Goal: Answer question/provide support

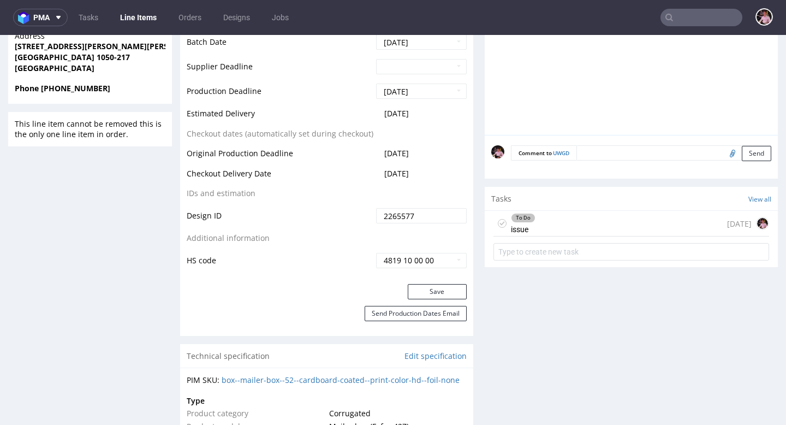
scroll to position [599, 0]
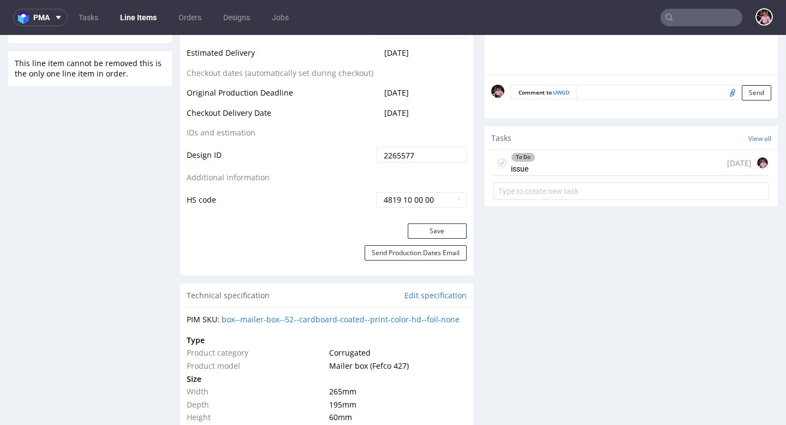
click at [552, 169] on div "To Do issue [DATE]" at bounding box center [631, 163] width 276 height 26
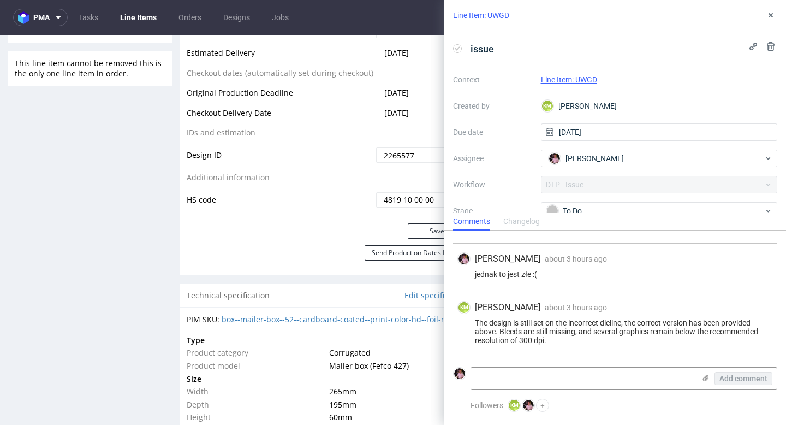
scroll to position [364, 0]
click at [564, 377] on textarea at bounding box center [583, 378] width 224 height 22
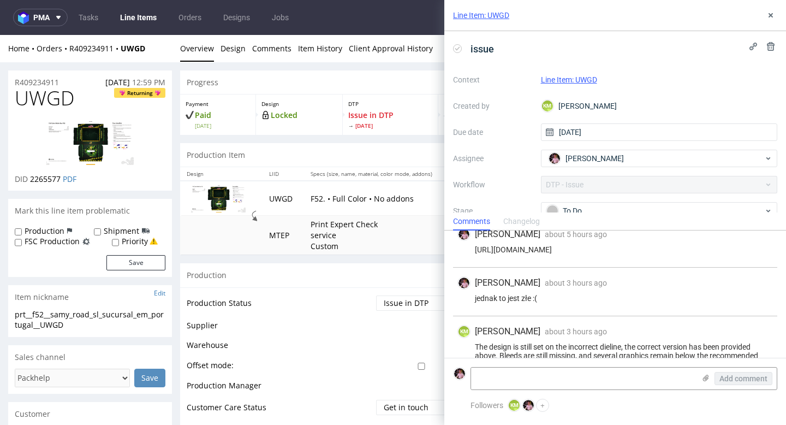
scroll to position [364, 0]
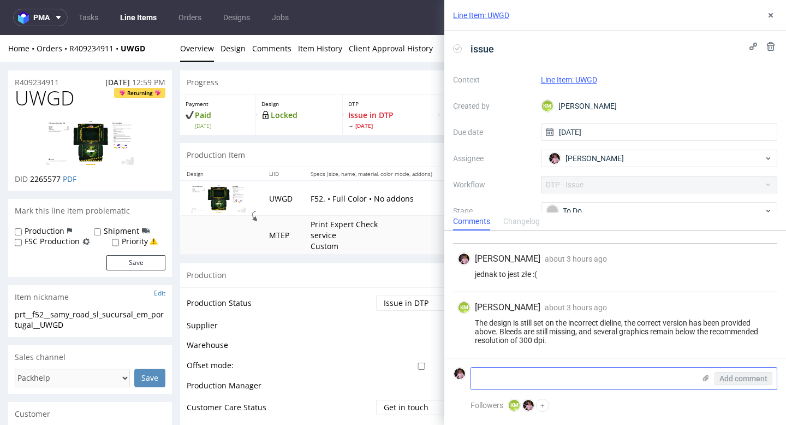
click at [583, 368] on textarea at bounding box center [583, 378] width 224 height 22
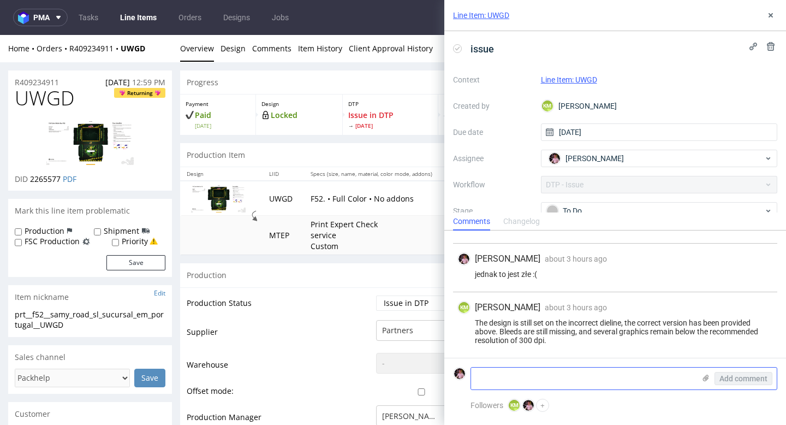
paste textarea "[URL][DOMAIN_NAME]"
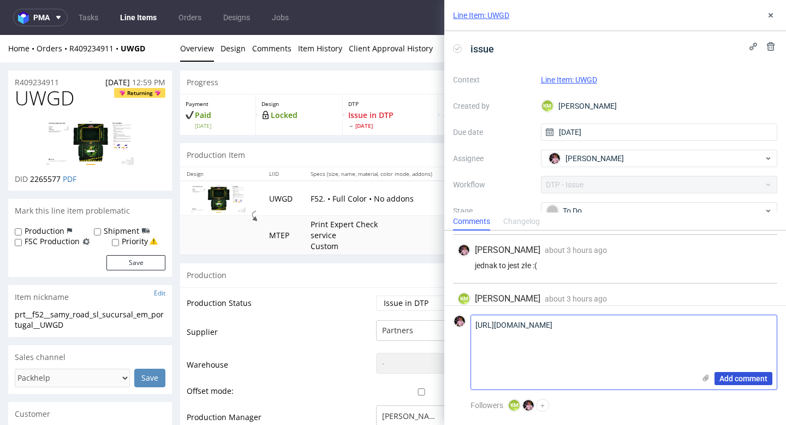
type textarea "[URL][DOMAIN_NAME]"
click at [728, 376] on span "Add comment" at bounding box center [744, 378] width 48 height 8
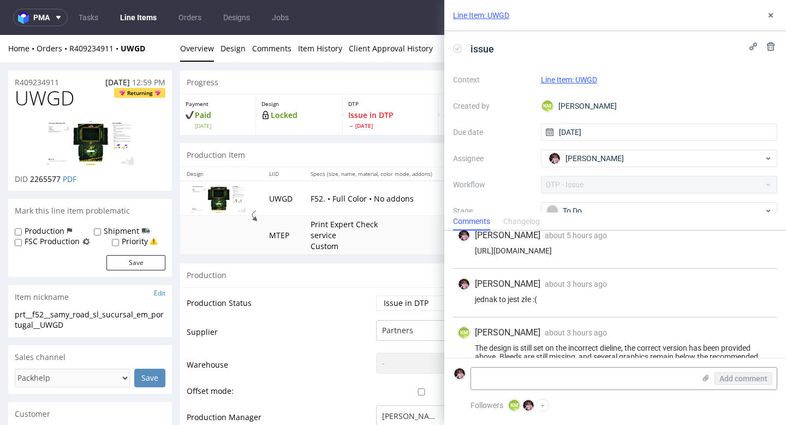
scroll to position [342, 0]
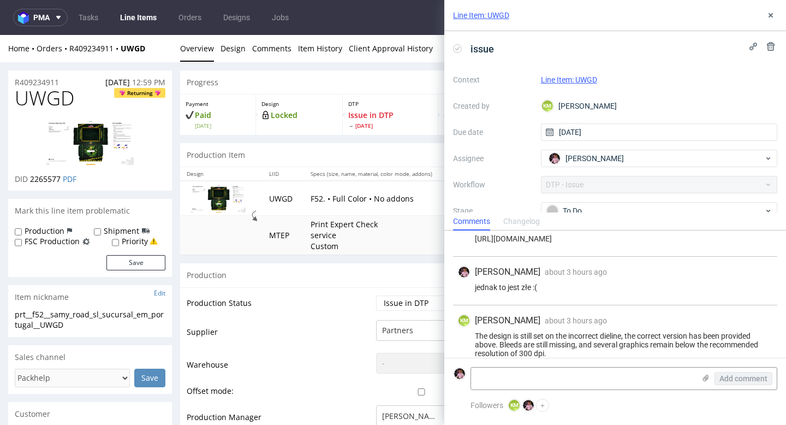
click at [567, 201] on div "Context Line Item: UWGD Created by KM [PERSON_NAME] Due date [DATE] Assignee [P…" at bounding box center [615, 176] width 324 height 210
click at [569, 206] on div "To Do" at bounding box center [654, 211] width 217 height 12
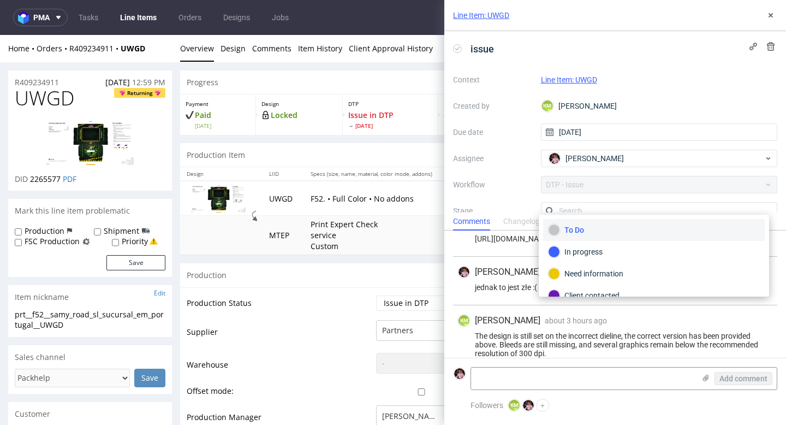
scroll to position [7, 0]
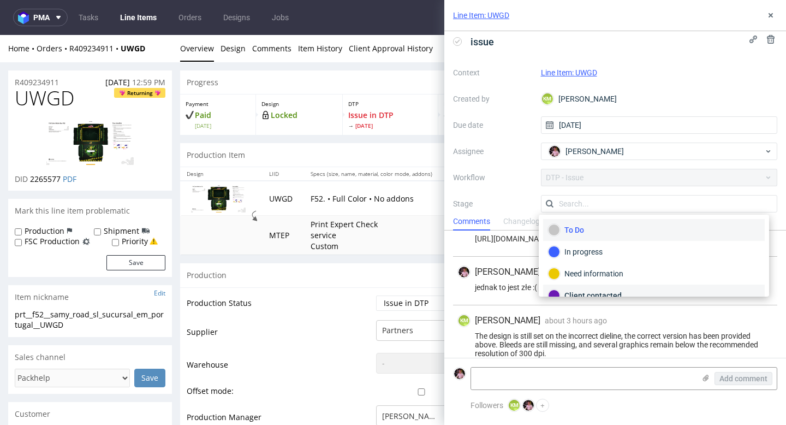
click at [598, 292] on div "Client contacted" at bounding box center [654, 295] width 212 height 12
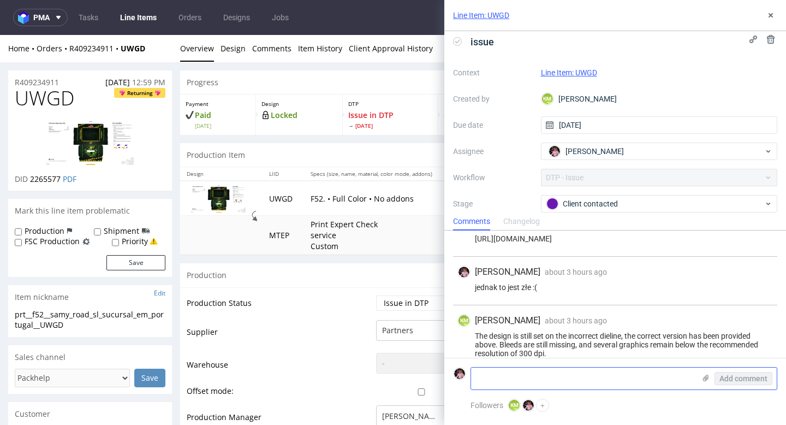
click at [560, 381] on textarea at bounding box center [583, 378] width 224 height 22
paste textarea "I send you the link with the correct version. There are two options there: Vers…"
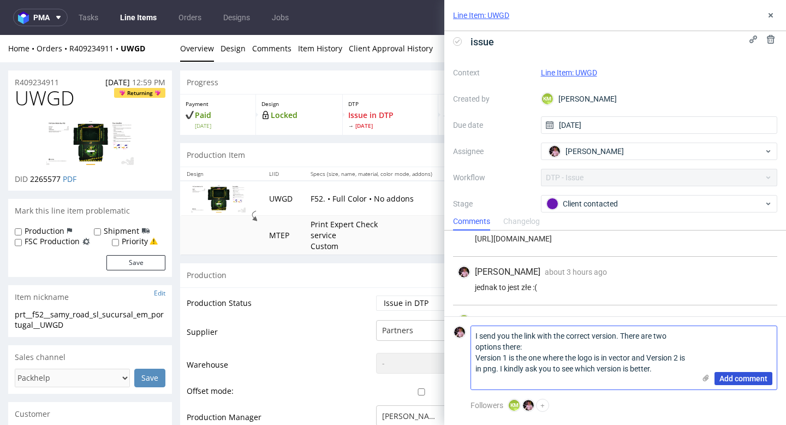
type textarea "I send you the link with the correct version. There are two options there: Vers…"
click at [753, 374] on span "Add comment" at bounding box center [744, 378] width 48 height 8
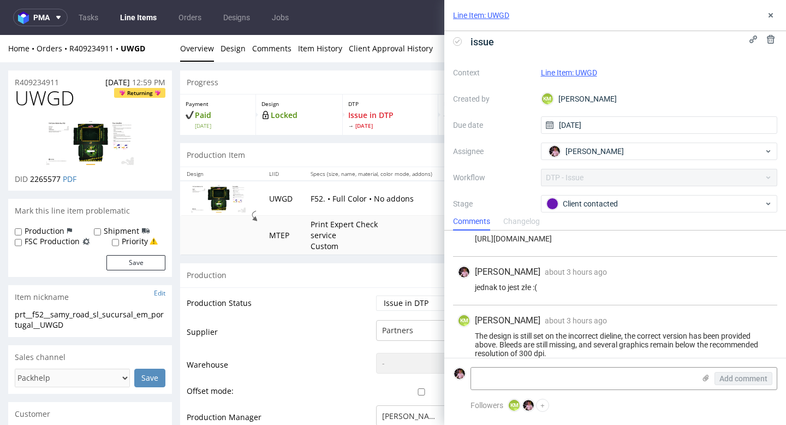
scroll to position [400, 0]
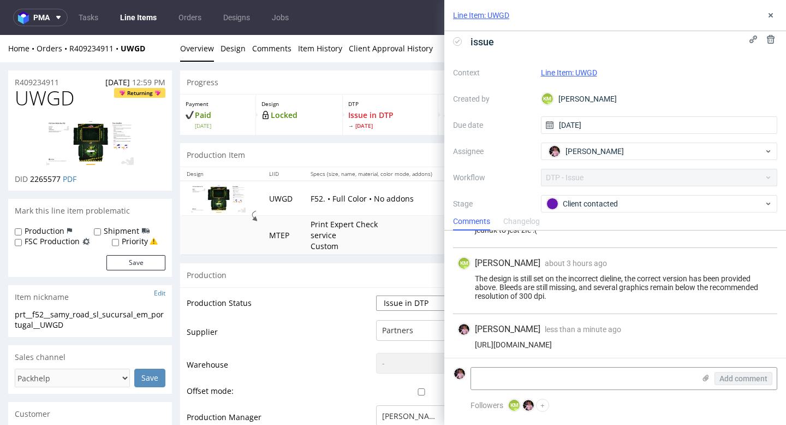
click at [400, 302] on select "Waiting for Artwork Waiting for Diecut Waiting for Mockup Waiting for DTP Waiti…" at bounding box center [421, 302] width 91 height 15
select select "back_for_dtp"
click at [376, 295] on select "Waiting for Artwork Waiting for Diecut Waiting for Mockup Waiting for DTP Waiti…" at bounding box center [421, 302] width 91 height 15
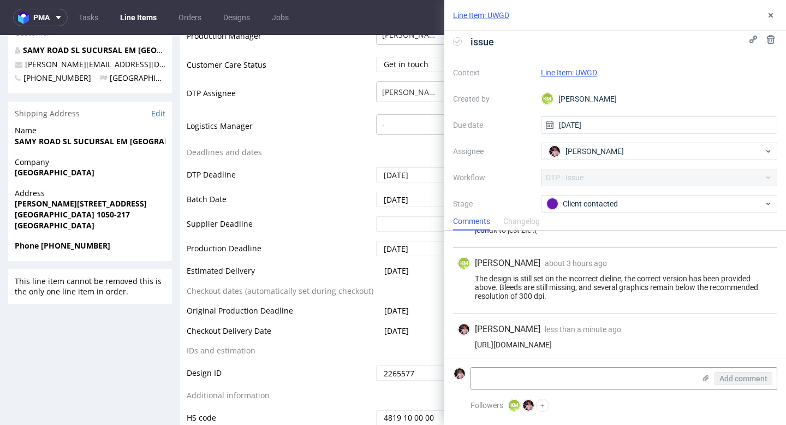
scroll to position [572, 0]
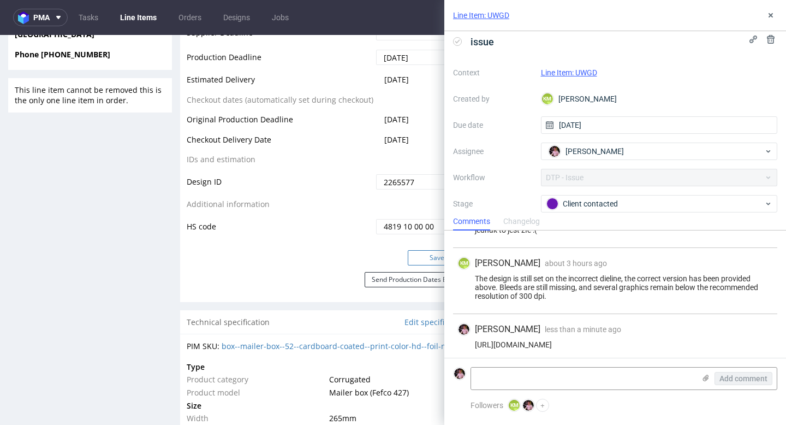
click at [408, 254] on button "Save" at bounding box center [437, 257] width 59 height 15
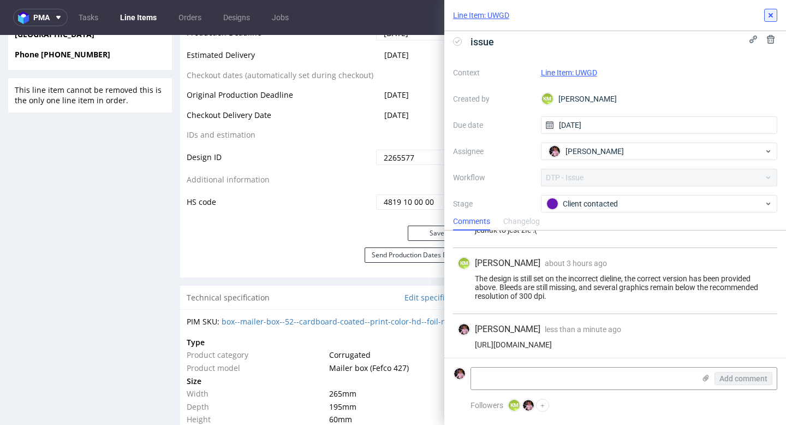
click at [764, 17] on button at bounding box center [770, 15] width 13 height 13
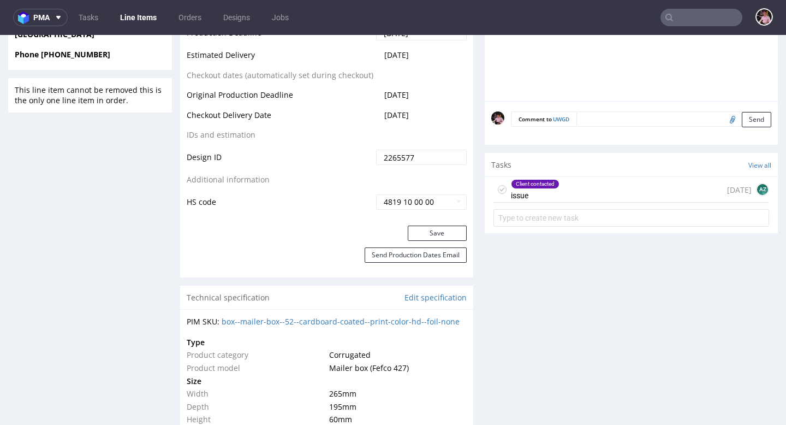
click at [698, 21] on input "text" at bounding box center [702, 17] width 82 height 17
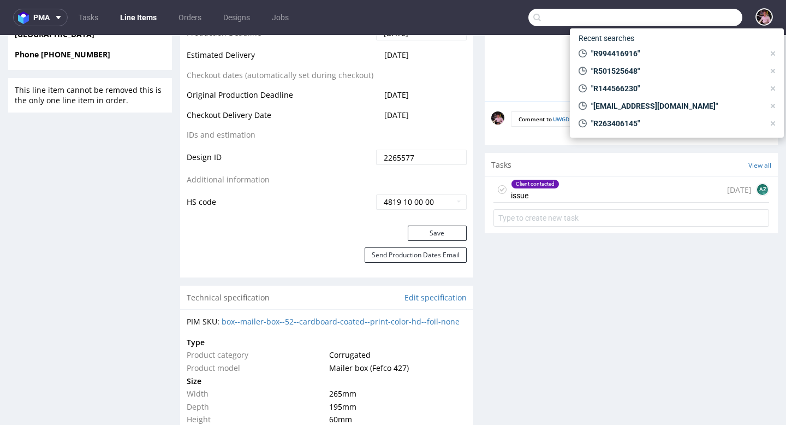
paste input "R839748400"
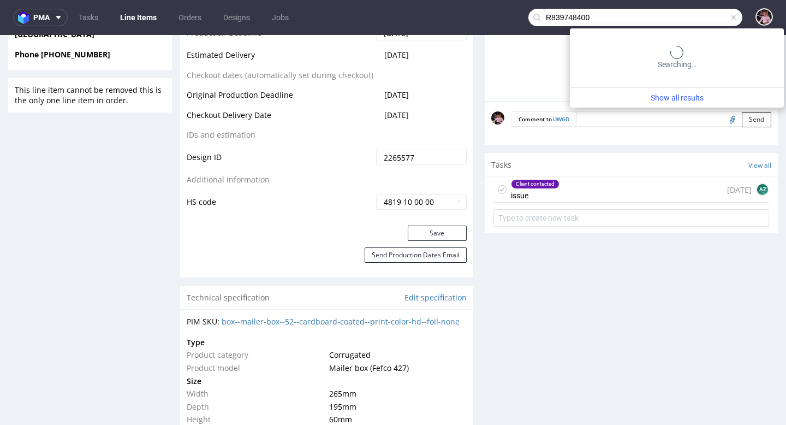
type input "R839748400"
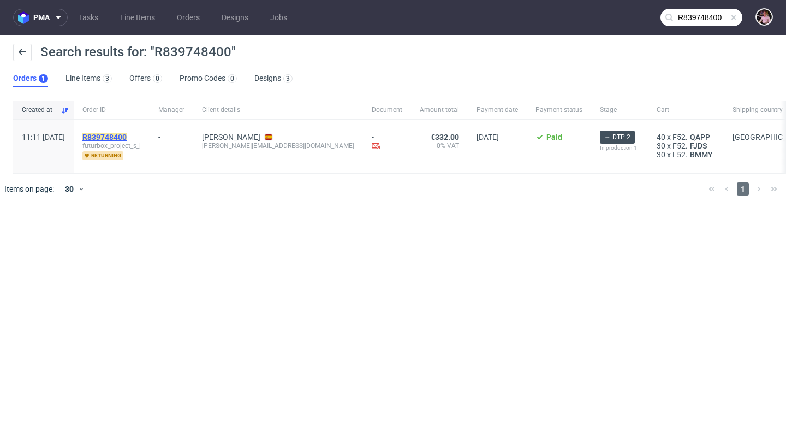
click at [127, 133] on mark "R839748400" at bounding box center [104, 137] width 44 height 9
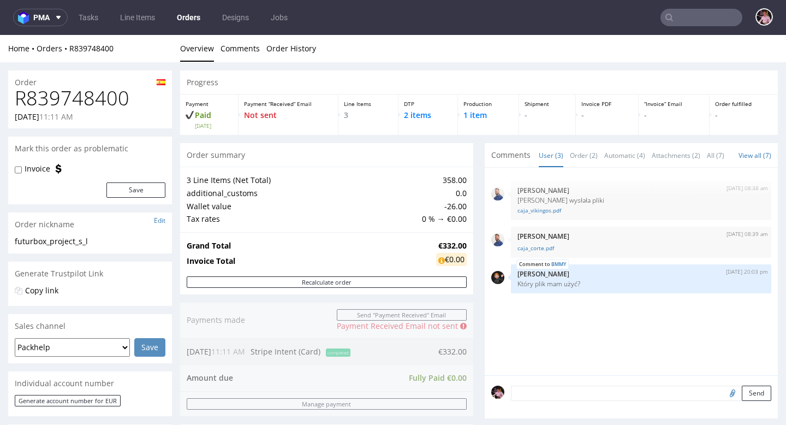
scroll to position [103, 0]
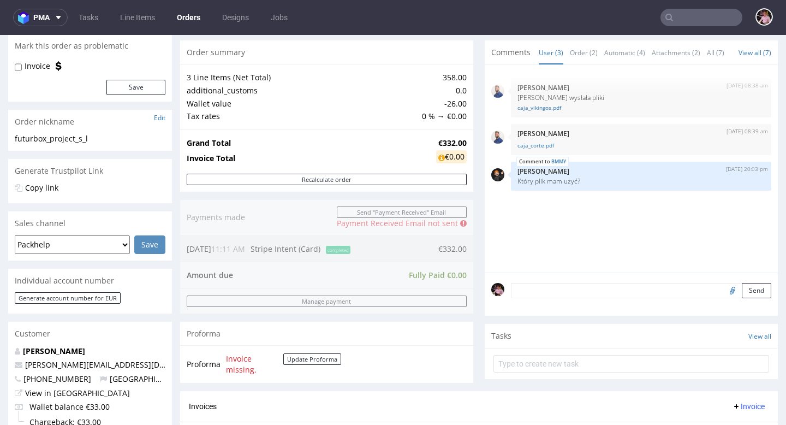
click at [575, 298] on textarea at bounding box center [641, 290] width 260 height 15
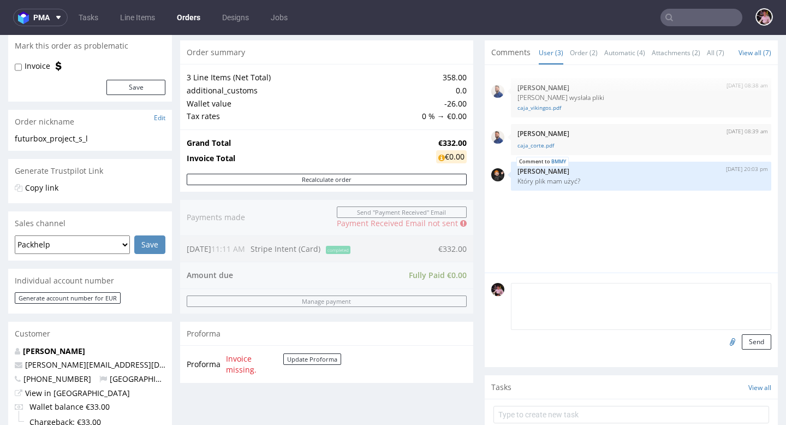
paste textarea "Przesyłam pozostałe pliki, abyś mógł je wysłać. Z obu projektów należy wydrukow…"
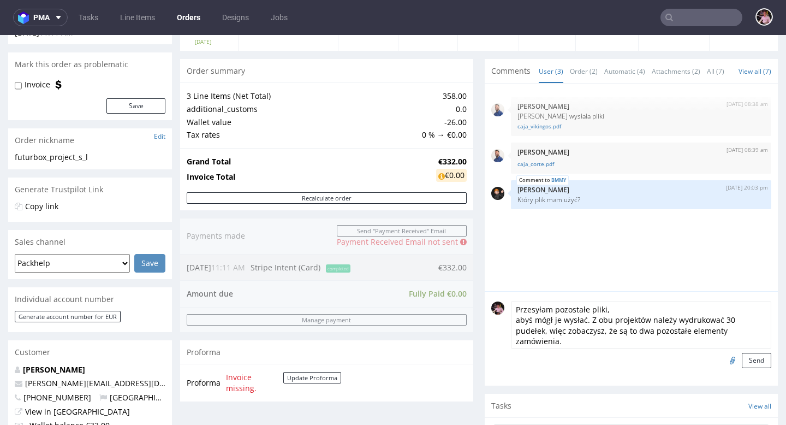
scroll to position [92, 0]
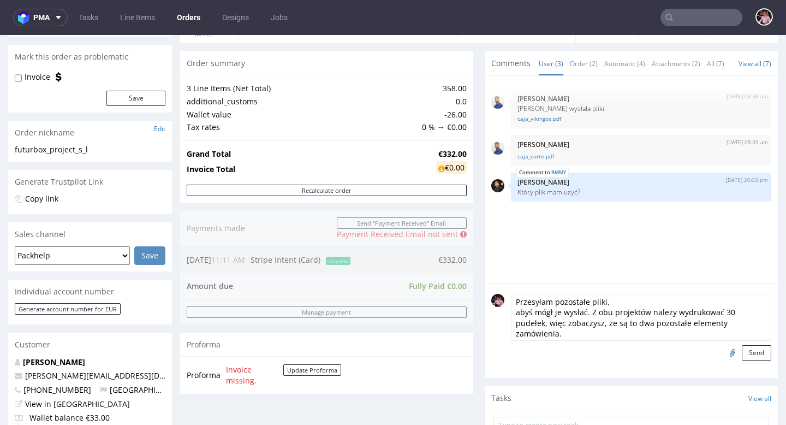
drag, startPoint x: 584, startPoint y: 319, endPoint x: 502, endPoint y: 309, distance: 81.9
click at [502, 309] on div "Przesyłam pozostałe pliki, abyś mógł je wysłać. Z obu projektów należy wydrukow…" at bounding box center [631, 327] width 280 height 67
click at [573, 341] on textarea "Z obu projektów należy wydrukować 30 pudełek, więc zobaczysz, że są to dwa pozo…" at bounding box center [641, 317] width 260 height 47
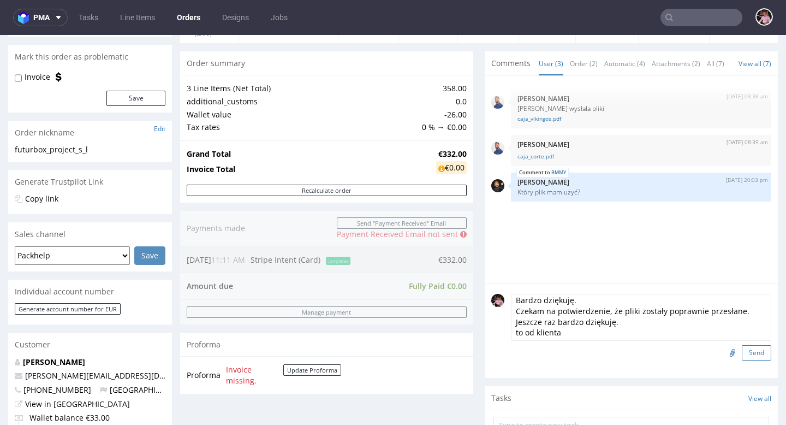
type textarea "Z obu projektów należy wydrukować 30 pudełek, więc zobaczysz, że są to dwa pozo…"
click at [742, 360] on button "Send" at bounding box center [756, 352] width 29 height 15
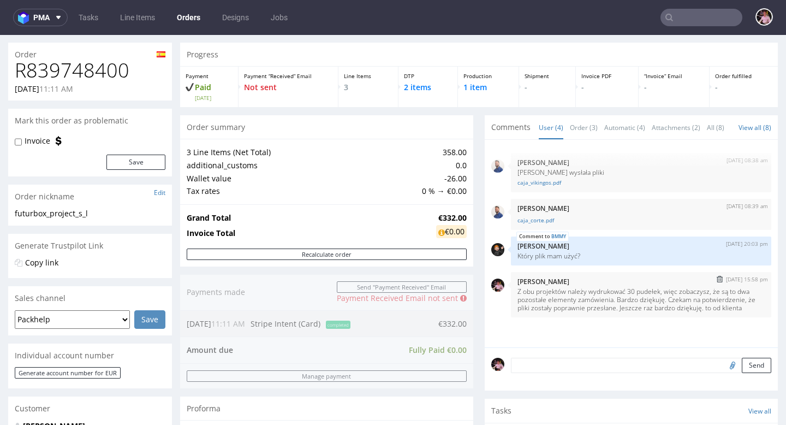
scroll to position [32, 0]
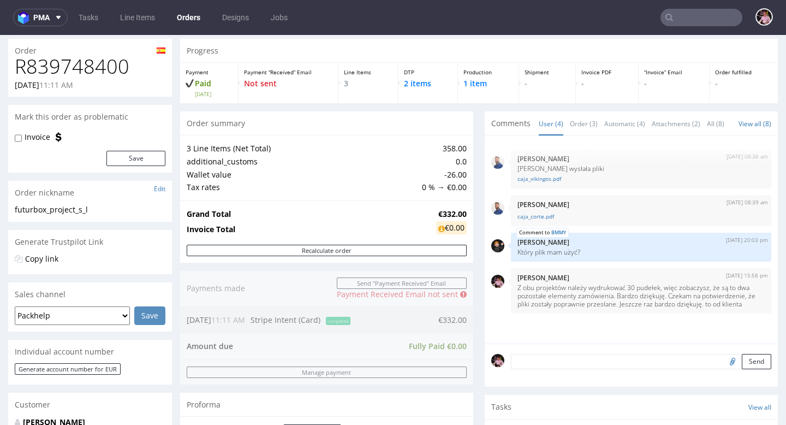
click at [570, 369] on textarea at bounding box center [641, 361] width 260 height 15
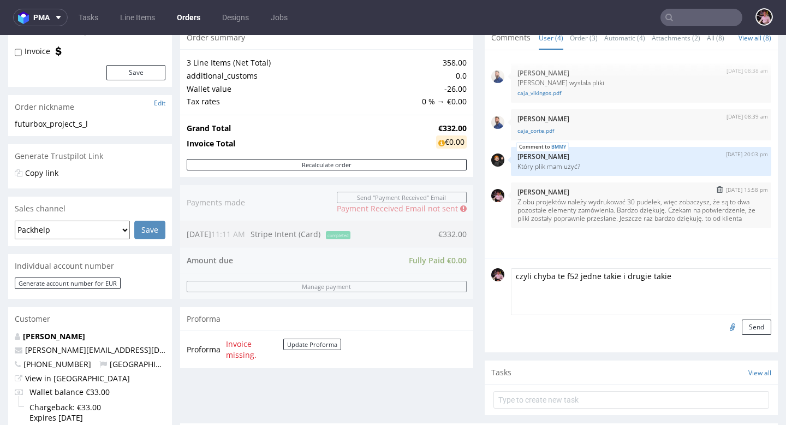
scroll to position [139, 0]
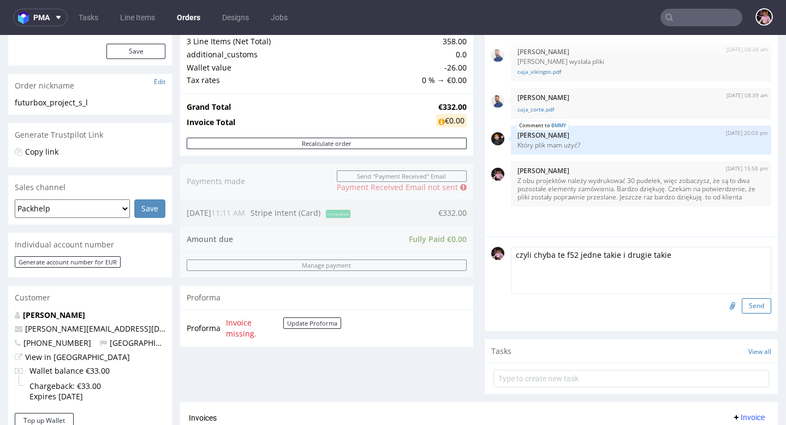
type textarea "czyli chyba te f52 jedne takie i drugie takie"
click at [742, 313] on button "Send" at bounding box center [756, 305] width 29 height 15
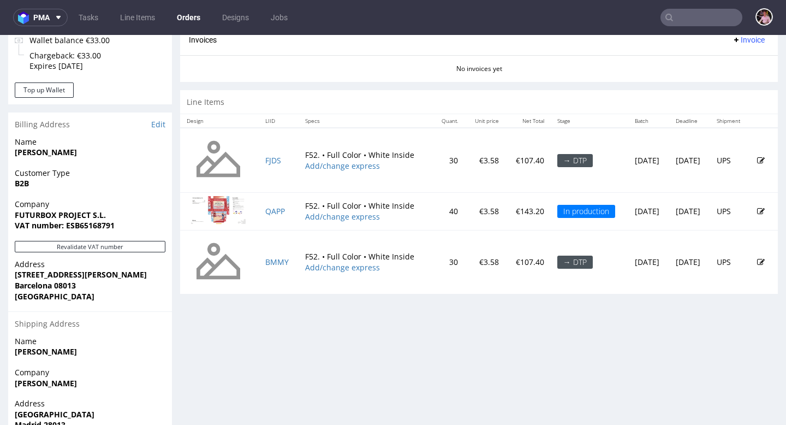
scroll to position [478, 0]
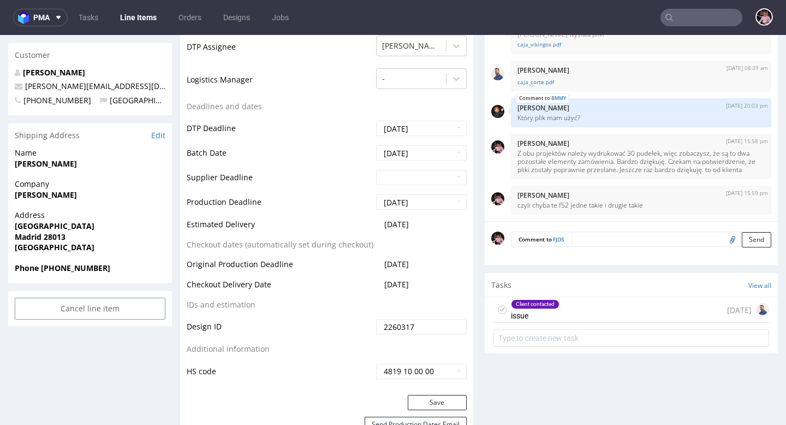
scroll to position [409, 0]
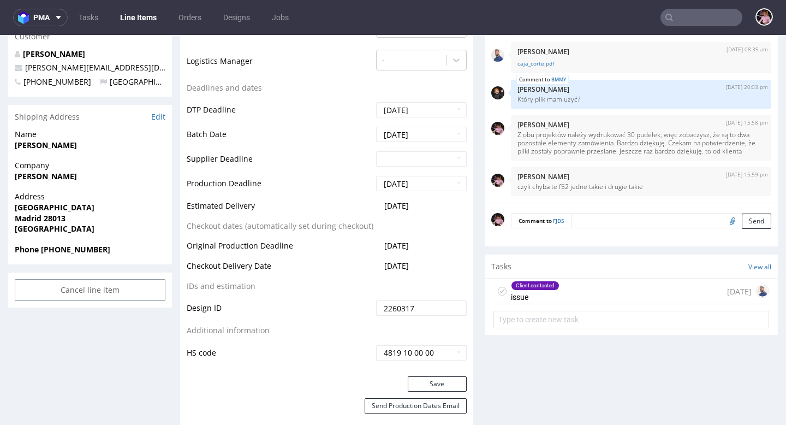
click at [568, 287] on div "Client contacted issue [DATE]" at bounding box center [631, 291] width 276 height 26
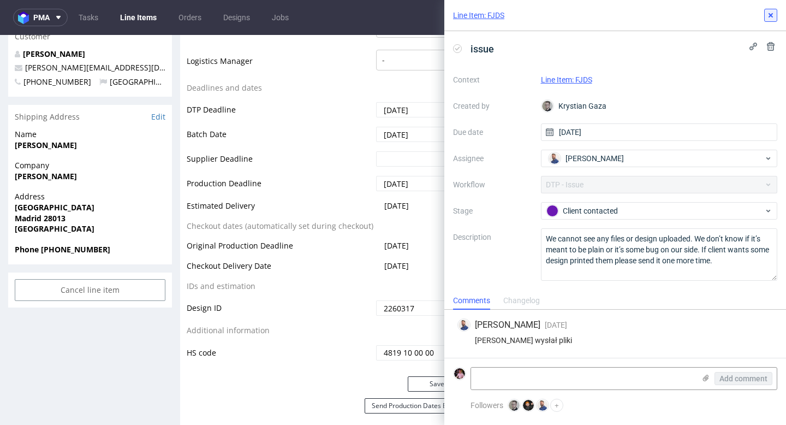
click at [766, 17] on icon at bounding box center [770, 15] width 9 height 9
